Goal: Task Accomplishment & Management: Manage account settings

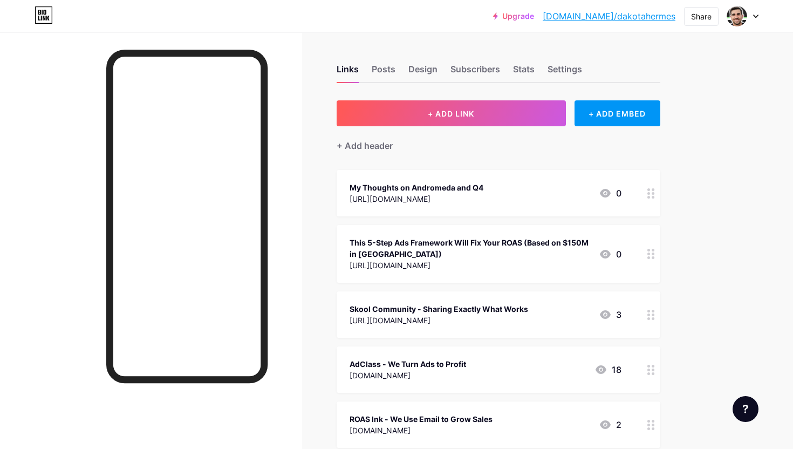
click at [484, 193] on div "[URL][DOMAIN_NAME]" at bounding box center [417, 198] width 134 height 11
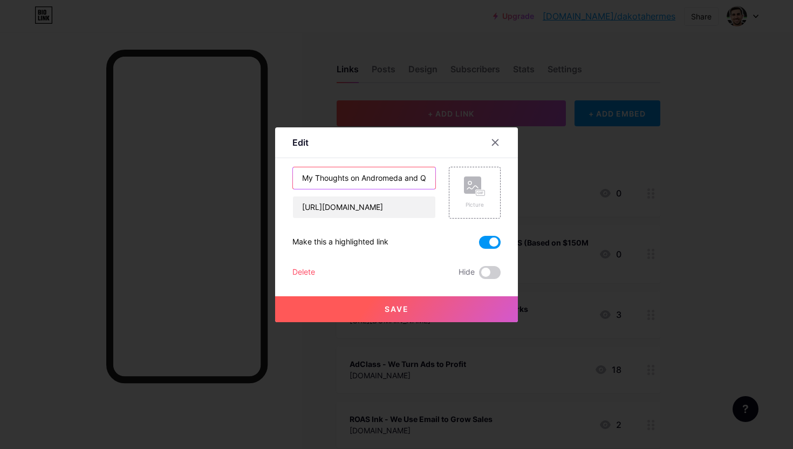
click at [375, 176] on input "My Thoughts on Andromeda and Q4" at bounding box center [364, 178] width 142 height 22
type input "Meta Andromeda Q4 Video Guide and Checklist"
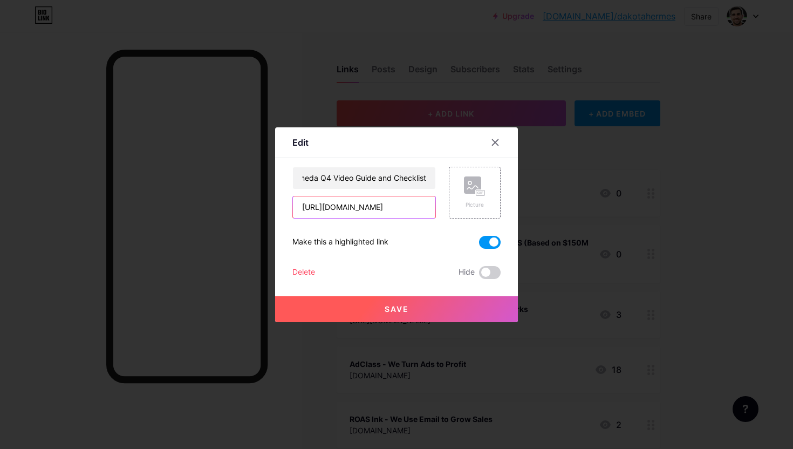
click at [351, 210] on input "[URL][DOMAIN_NAME]" at bounding box center [364, 207] width 142 height 22
paste input "[URL][DOMAIN_NAME]"
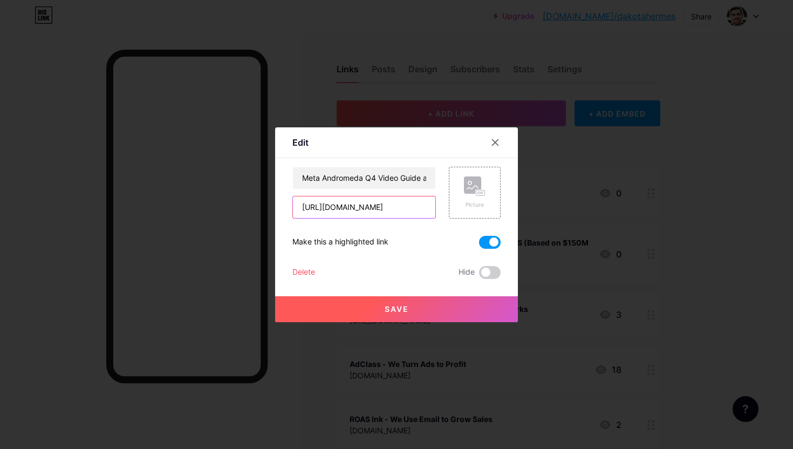
scroll to position [0, 61]
type input "[URL][DOMAIN_NAME]"
click at [378, 309] on button "Save" at bounding box center [396, 309] width 243 height 26
